Goal: Task Accomplishment & Management: Use online tool/utility

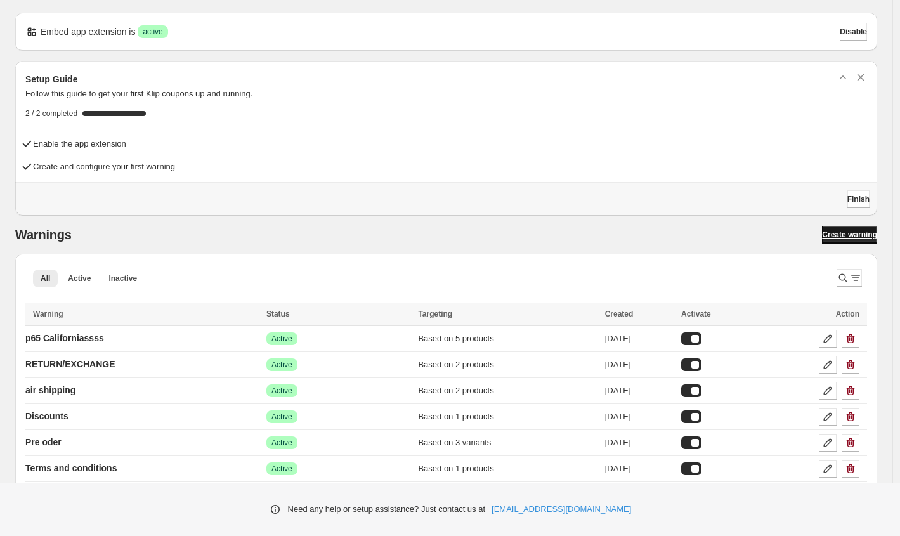
click at [849, 236] on span "Create warning" at bounding box center [849, 234] width 55 height 10
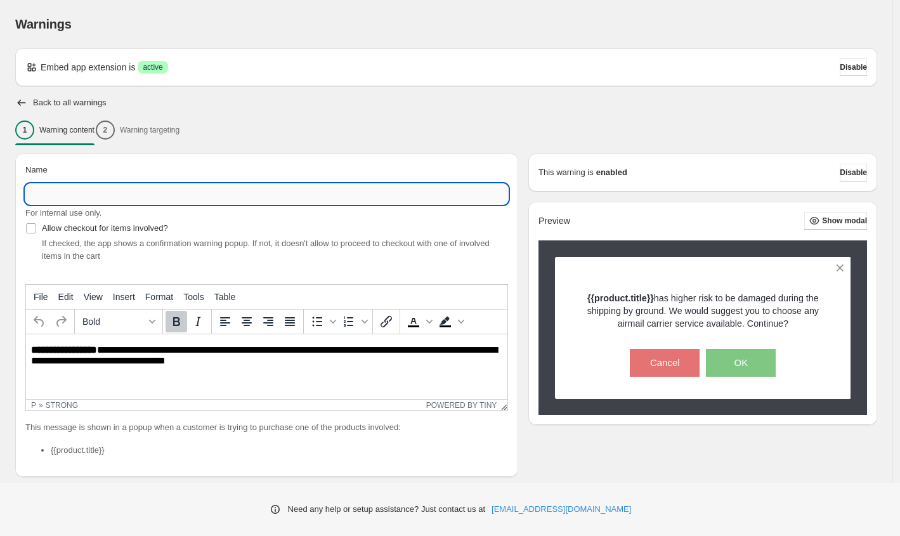
click at [94, 200] on input "Name" at bounding box center [266, 194] width 482 height 20
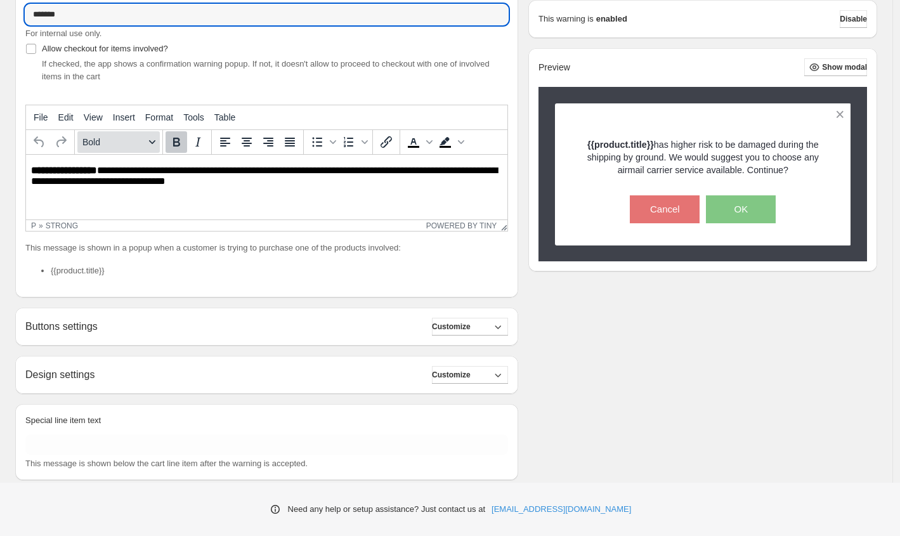
scroll to position [205, 0]
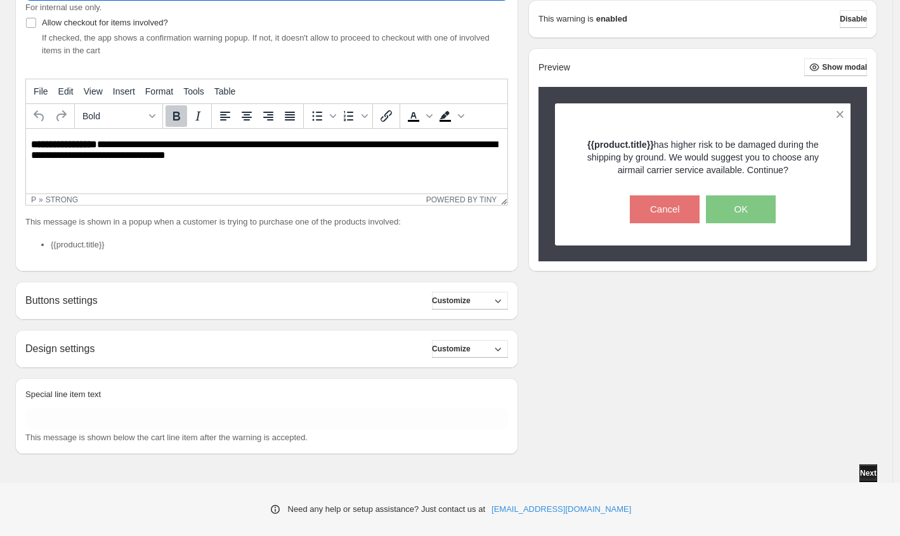
type input "*******"
click at [870, 469] on span "Next" at bounding box center [868, 473] width 16 height 10
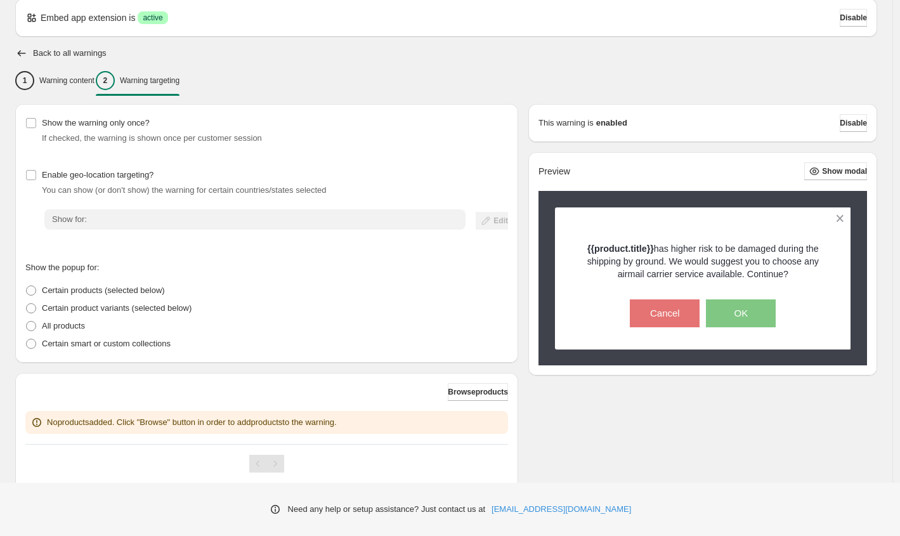
scroll to position [88, 0]
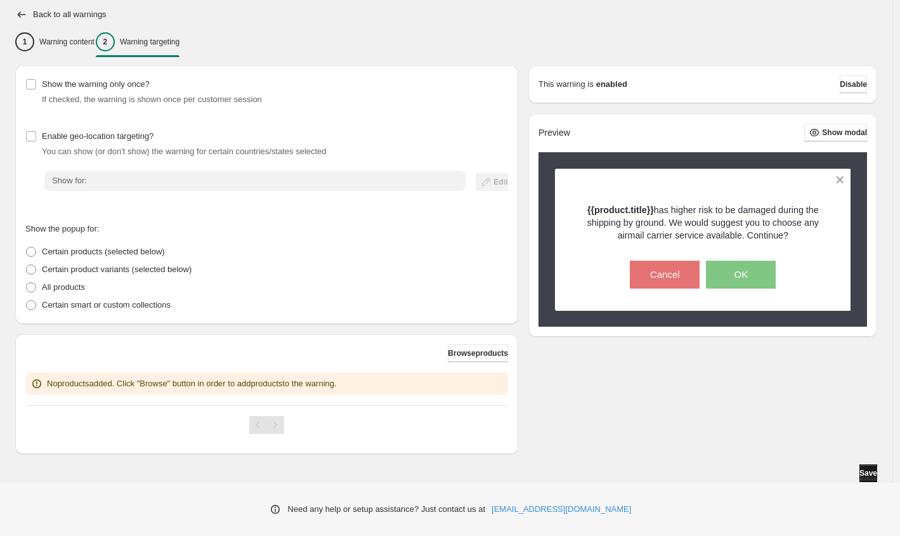
click at [877, 477] on button "Save" at bounding box center [868, 473] width 18 height 18
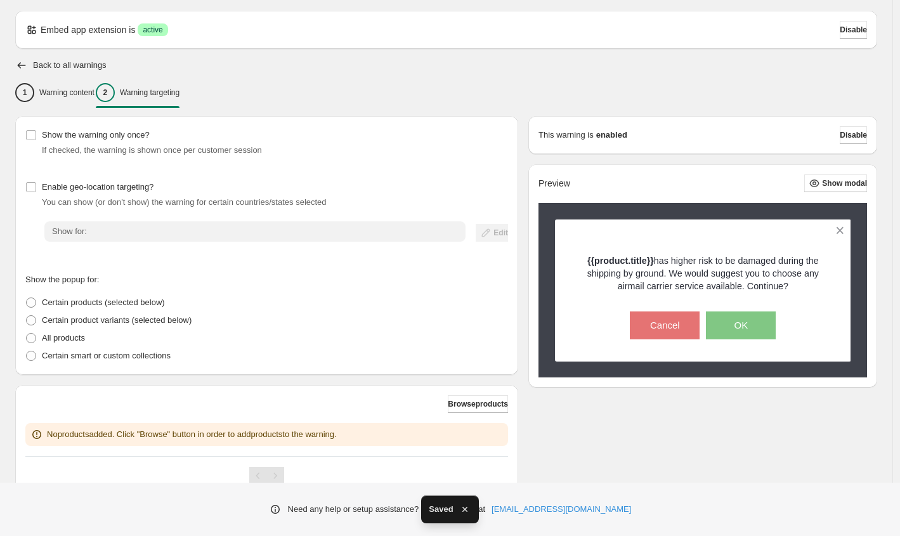
scroll to position [0, 0]
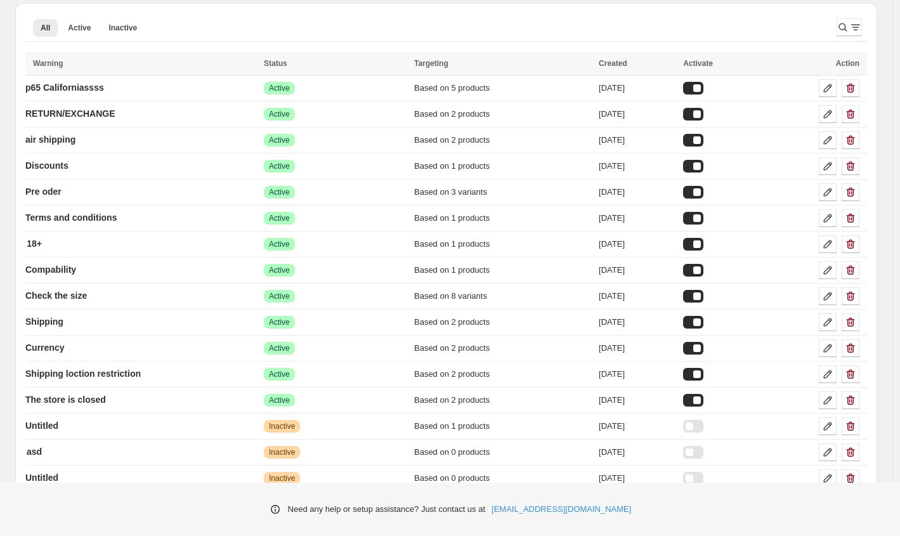
scroll to position [534, 0]
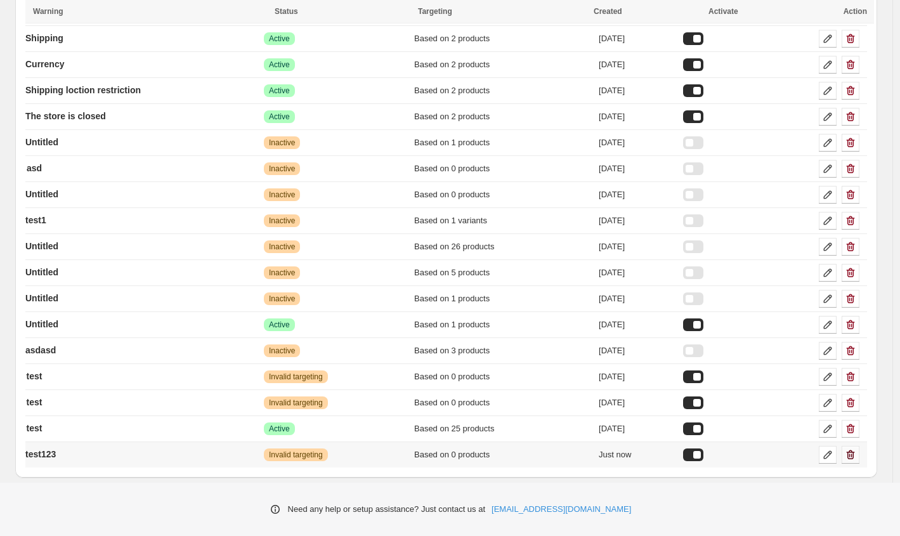
click at [856, 455] on icon "button" at bounding box center [850, 454] width 13 height 13
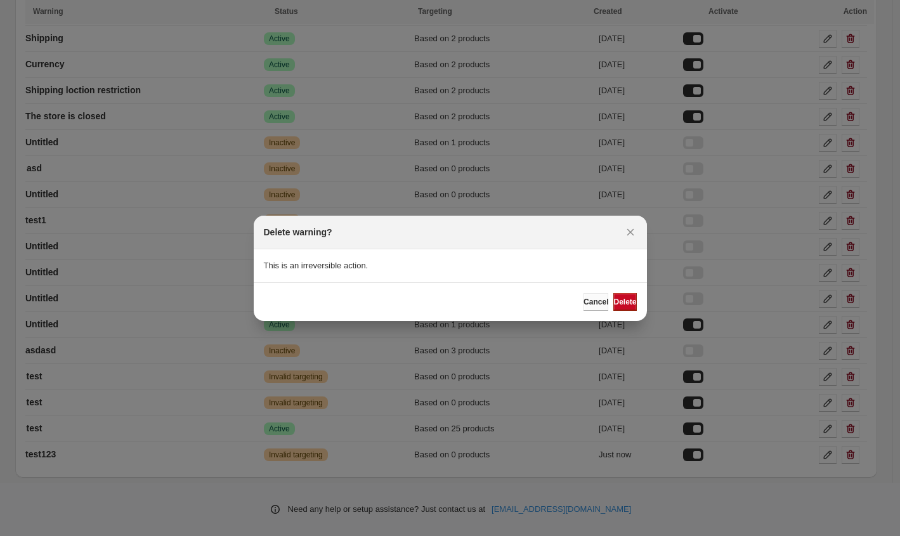
click at [583, 306] on span "Cancel" at bounding box center [595, 302] width 25 height 10
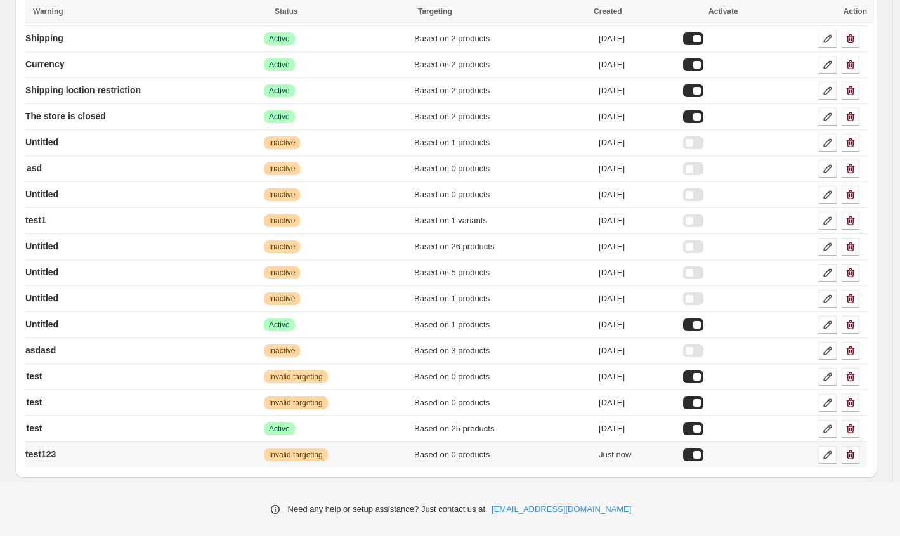
click at [856, 456] on icon "button" at bounding box center [850, 454] width 13 height 13
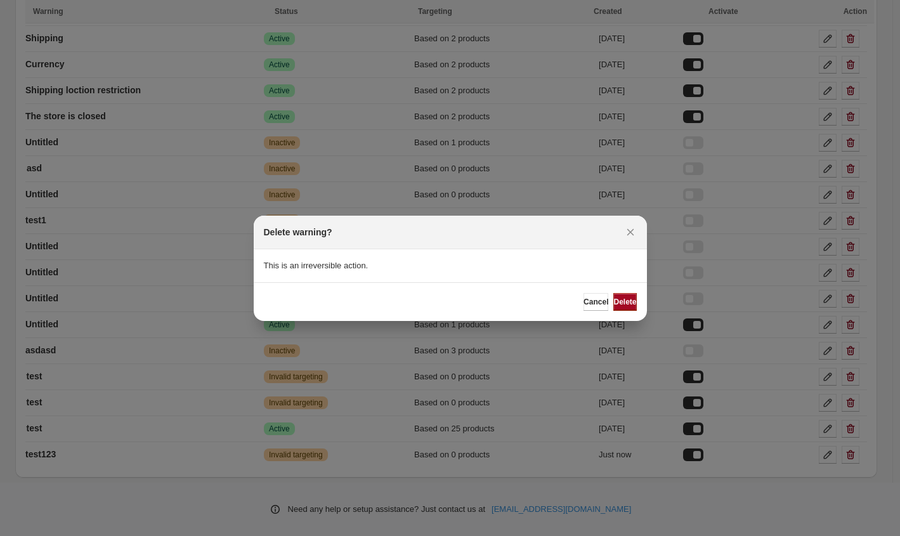
click at [613, 300] on span "Delete" at bounding box center [624, 302] width 23 height 10
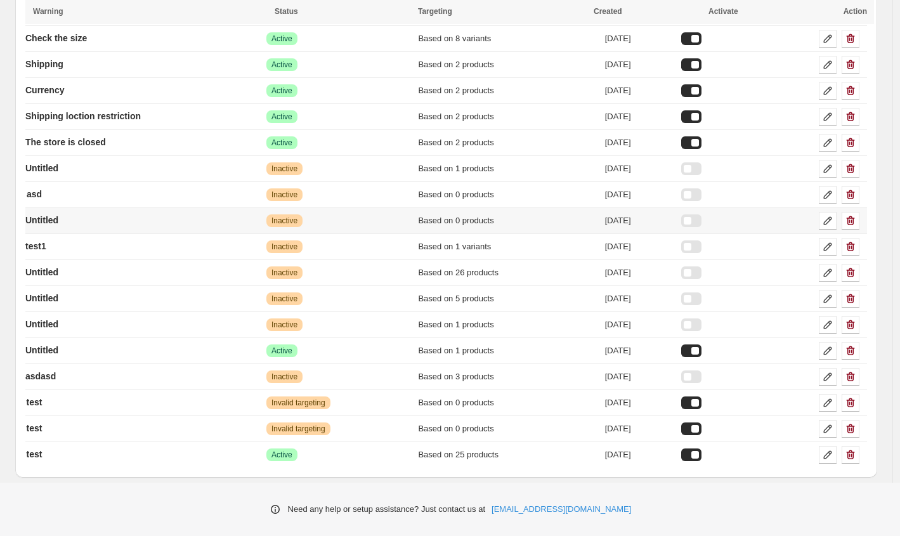
scroll to position [0, 0]
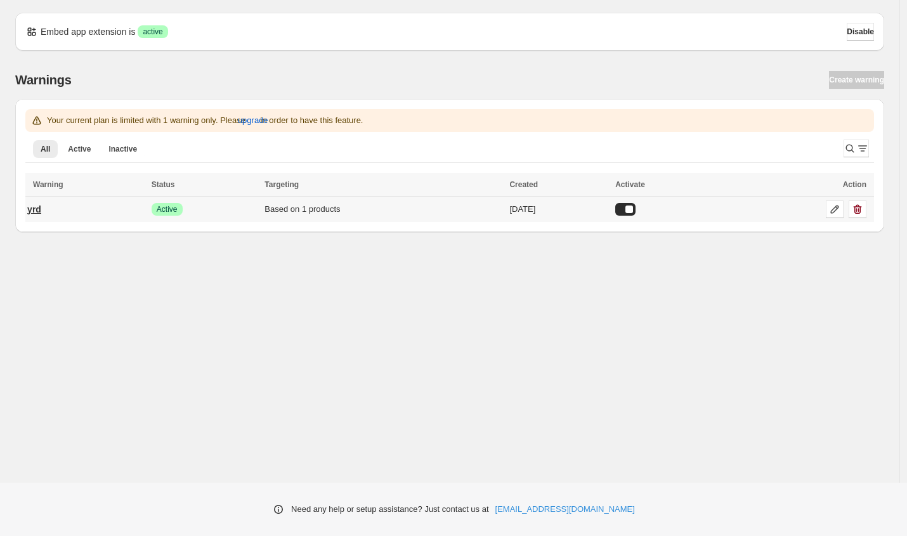
click at [37, 211] on p "yrd" at bounding box center [34, 209] width 14 height 13
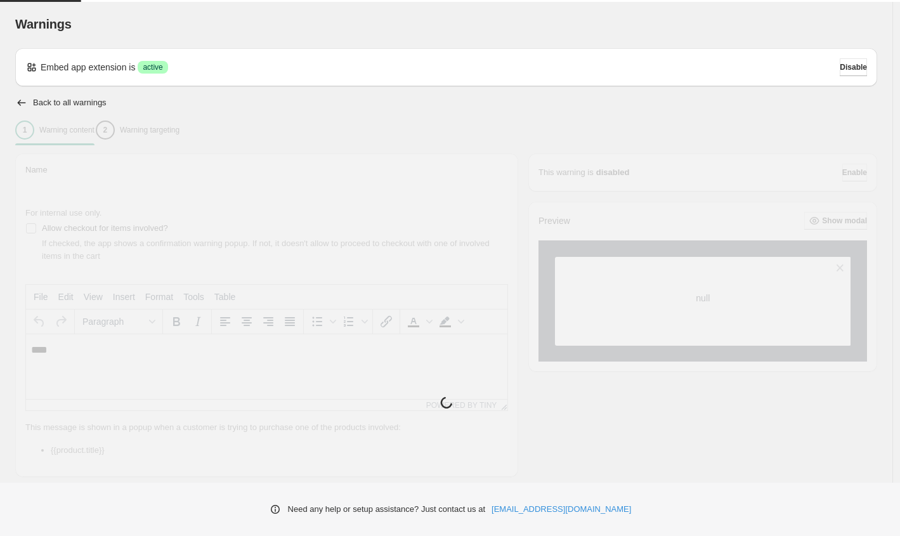
type input "***"
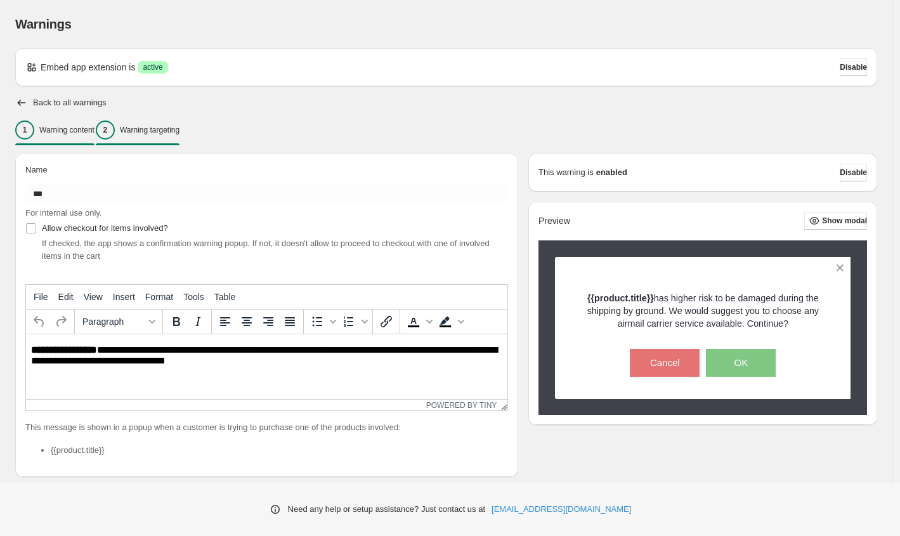
click at [179, 129] on p "Warning targeting" at bounding box center [150, 130] width 60 height 10
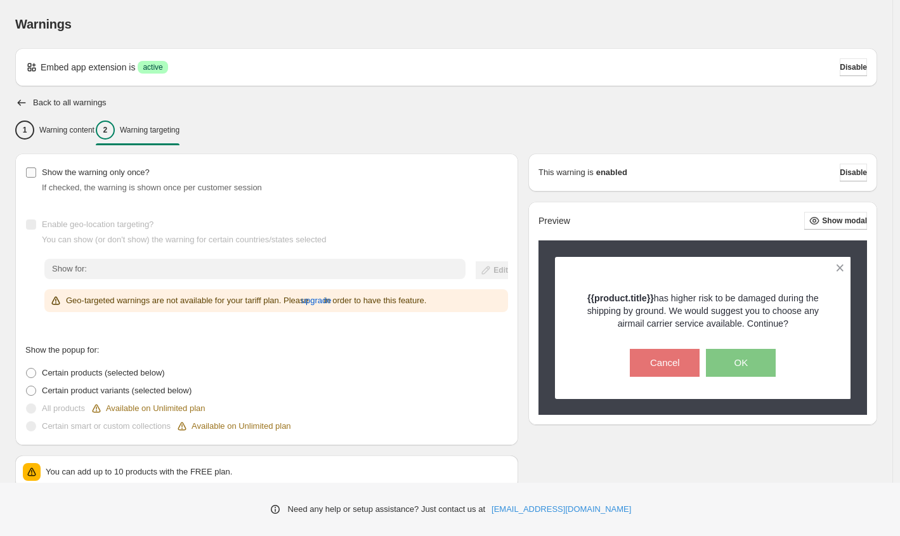
click at [51, 169] on span "Show the warning only once?" at bounding box center [96, 172] width 108 height 10
click at [332, 299] on span "upgrade" at bounding box center [316, 300] width 30 height 13
click at [28, 382] on label "Certain product variants (selected below)" at bounding box center [108, 391] width 166 height 18
click at [41, 362] on fieldset "Show the popup for: Certain products (selected below) Certain product variants …" at bounding box center [266, 388] width 482 height 94
click at [45, 371] on span "Certain products (selected below)" at bounding box center [103, 373] width 123 height 10
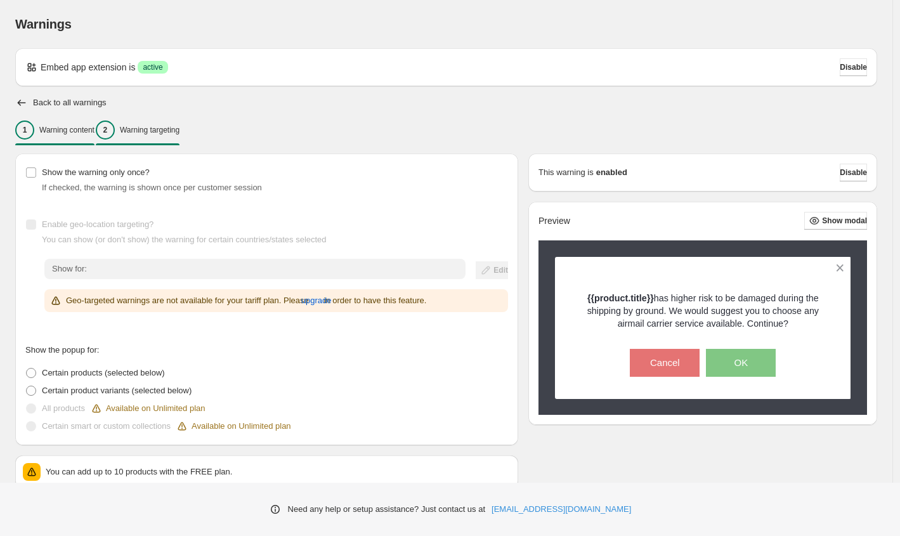
click at [60, 120] on div "1 Warning content" at bounding box center [54, 129] width 79 height 19
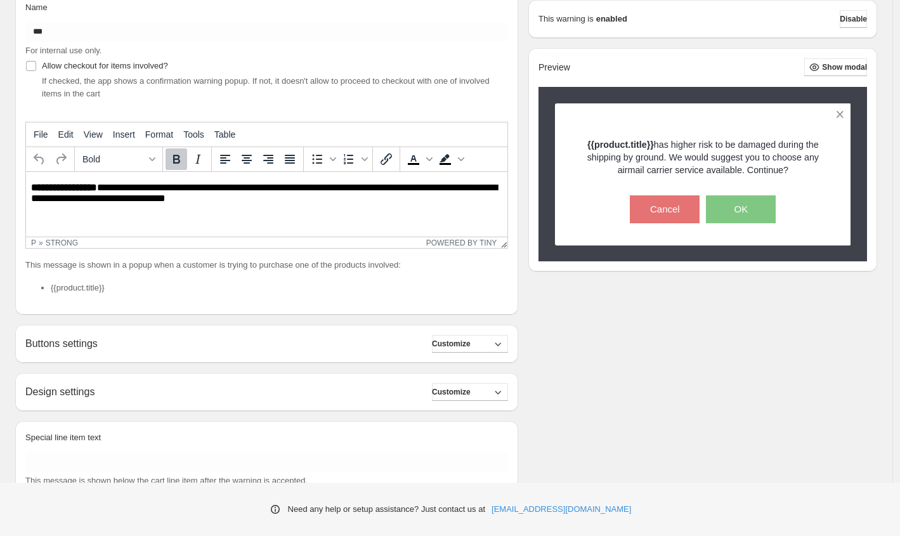
scroll to position [205, 0]
